Goal: Task Accomplishment & Management: Manage account settings

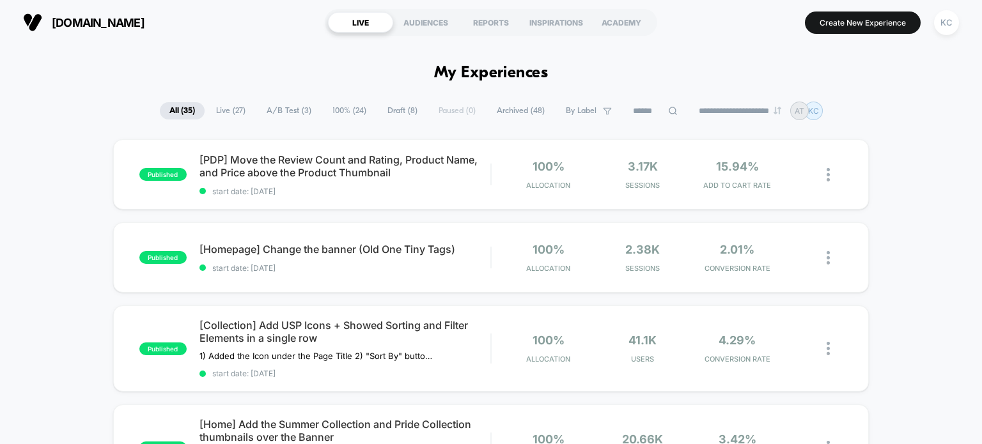
click at [297, 114] on span "A/B Test ( 3 )" at bounding box center [289, 110] width 64 height 17
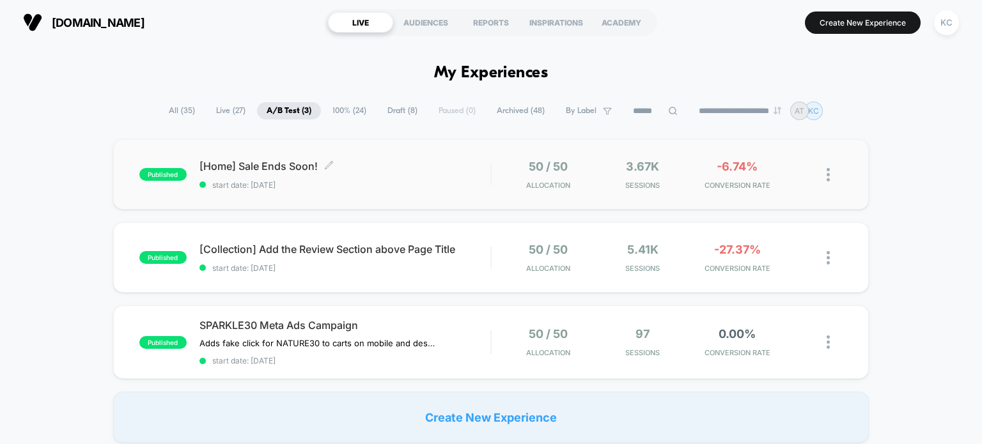
click at [333, 171] on span "[Home] Sale Ends Soon! Click to edit experience details" at bounding box center [344, 166] width 291 height 13
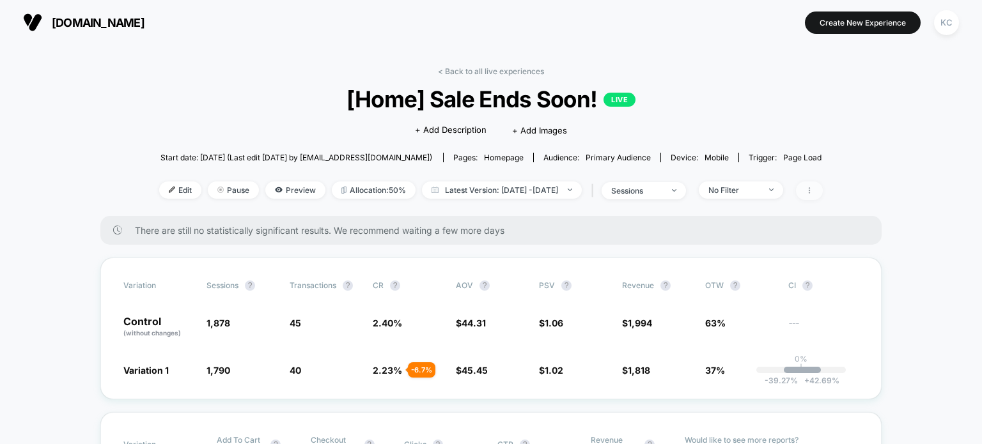
click at [823, 189] on span at bounding box center [809, 191] width 27 height 19
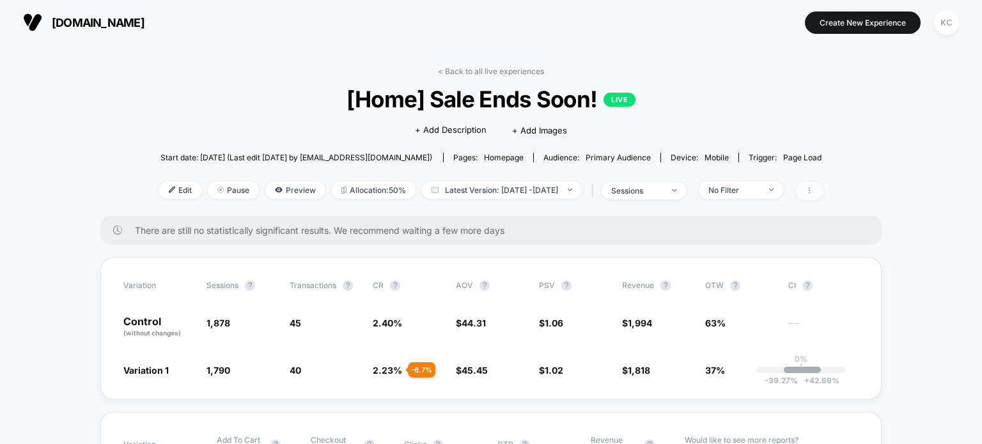
click at [810, 191] on icon at bounding box center [809, 190] width 1 height 6
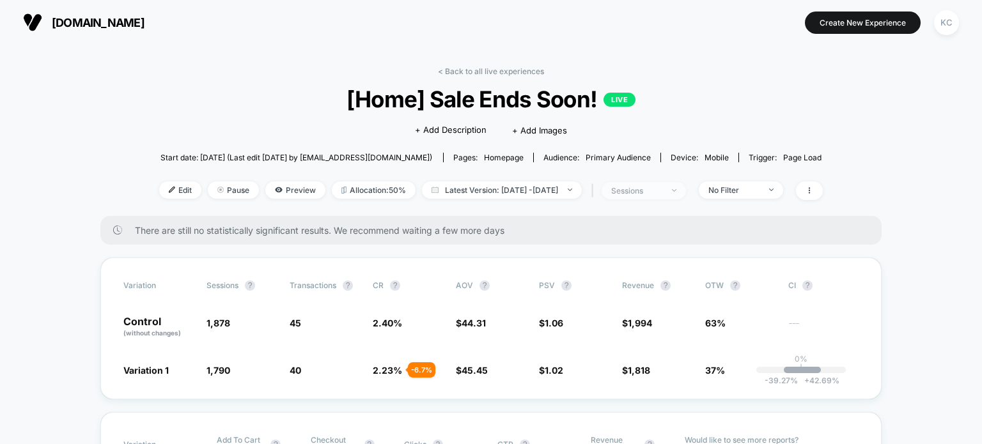
click at [676, 191] on img at bounding box center [674, 190] width 4 height 3
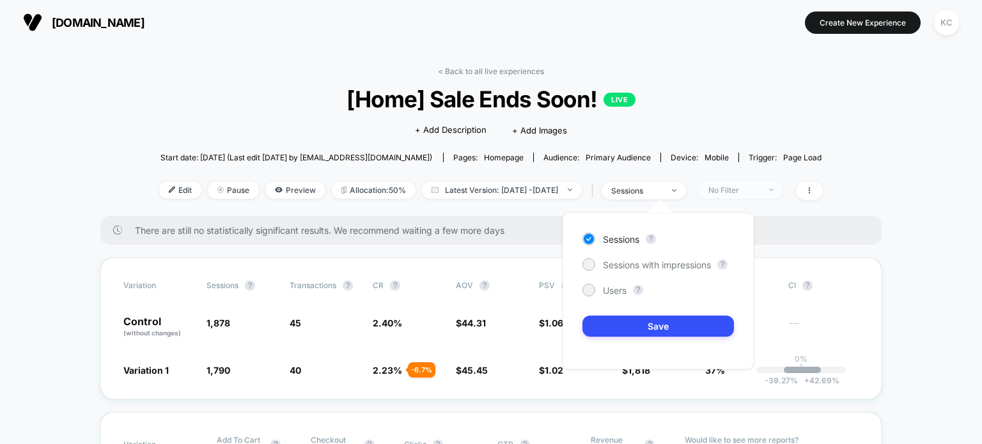
click at [783, 186] on span "No Filter" at bounding box center [741, 190] width 84 height 17
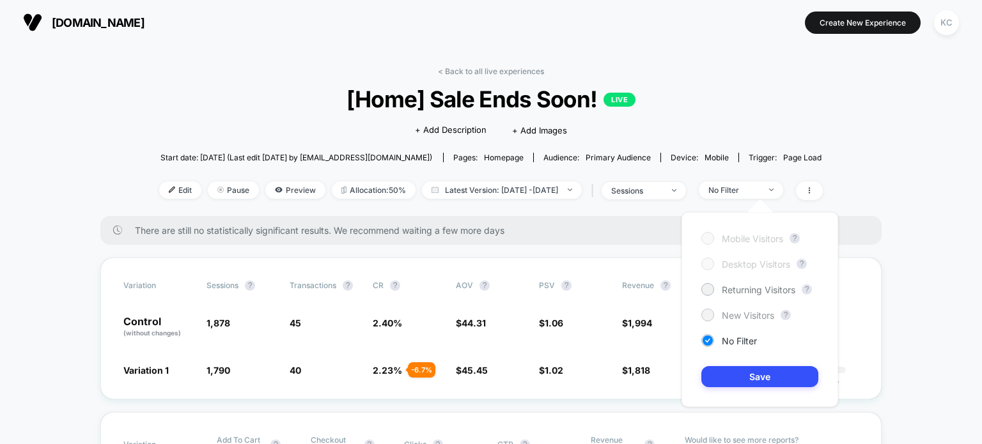
click at [757, 314] on span "New Visitors" at bounding box center [748, 315] width 52 height 11
click at [740, 380] on button "Save" at bounding box center [759, 376] width 117 height 21
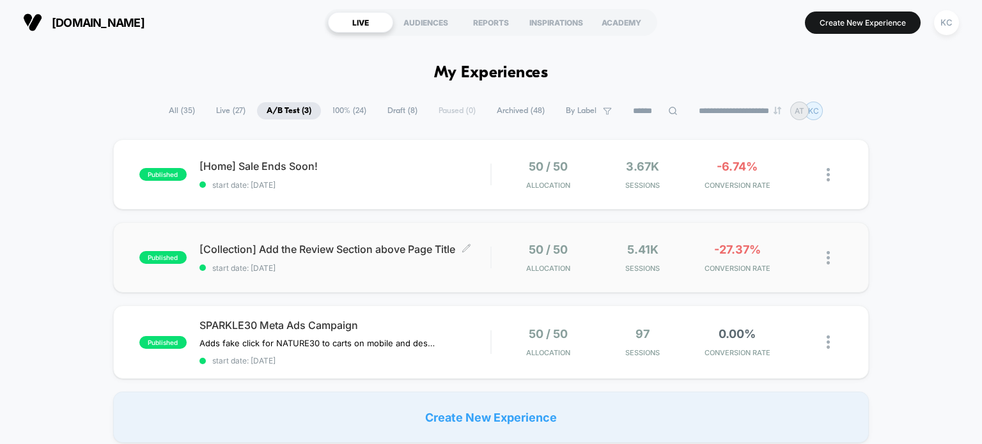
click at [298, 252] on span "[Collection] Add the Review Section above Page Title Click to edit experience d…" at bounding box center [344, 249] width 291 height 13
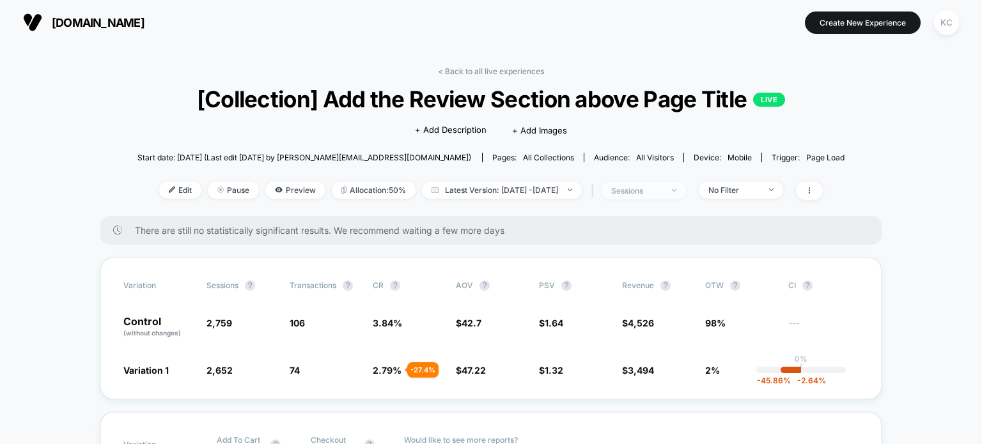
click at [676, 189] on img at bounding box center [674, 190] width 4 height 3
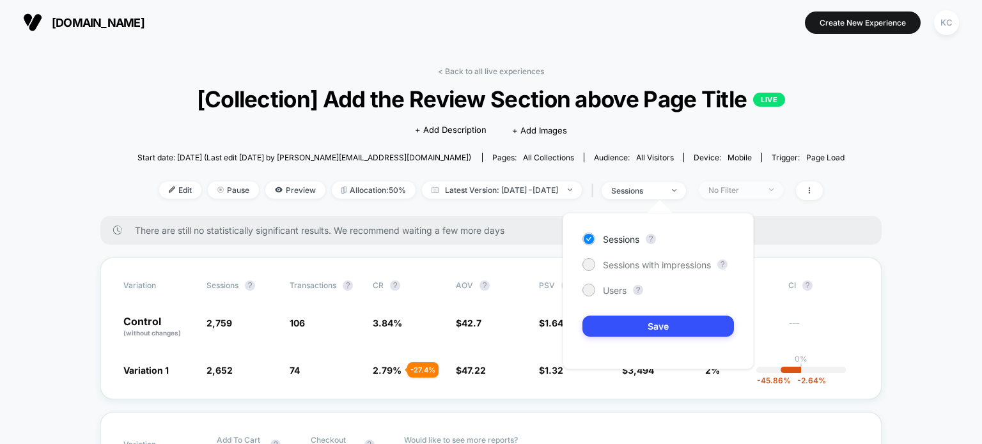
click at [778, 198] on span "No Filter" at bounding box center [741, 190] width 84 height 17
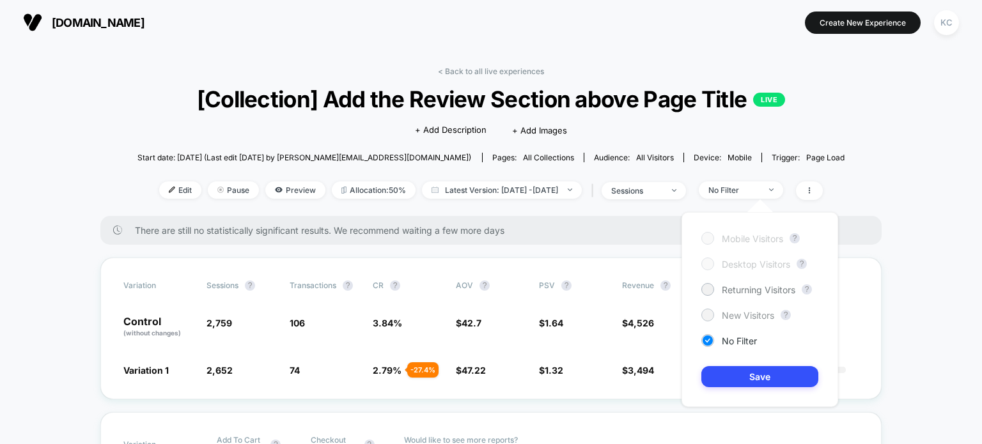
click at [754, 314] on span "New Visitors" at bounding box center [748, 315] width 52 height 11
click at [759, 382] on button "Save" at bounding box center [759, 376] width 117 height 21
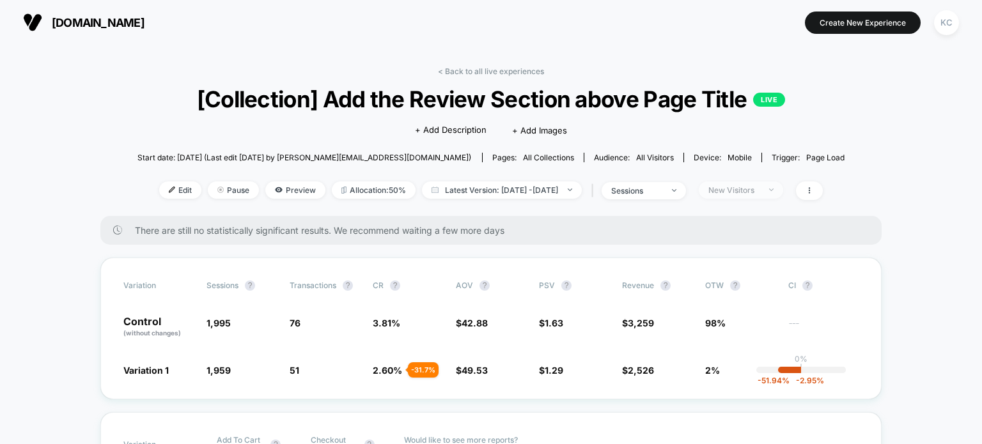
click at [783, 191] on span "New Visitors" at bounding box center [741, 190] width 84 height 17
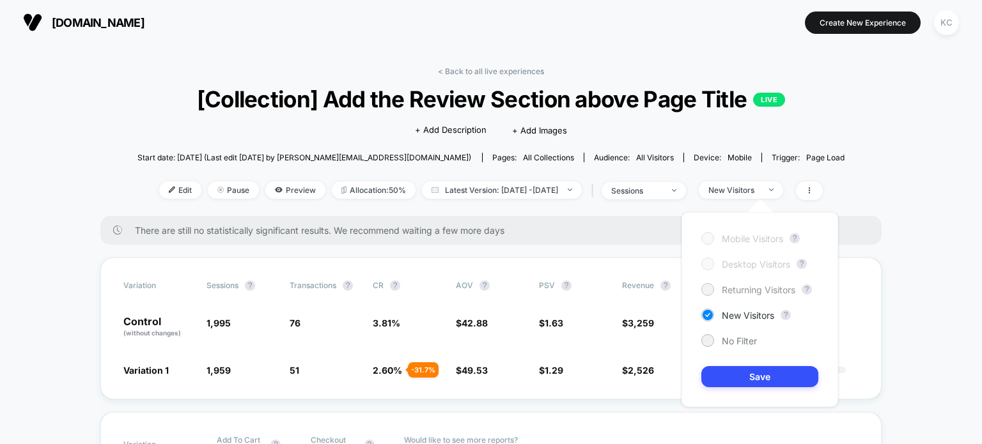
click at [762, 293] on span "Returning Visitors" at bounding box center [759, 289] width 74 height 11
click at [780, 380] on button "Save" at bounding box center [759, 376] width 117 height 21
